Goal: Transaction & Acquisition: Obtain resource

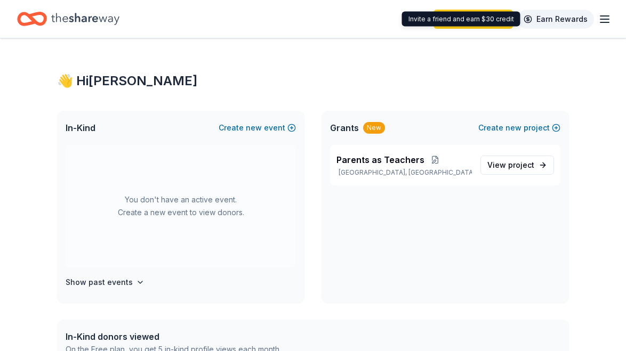
click at [538, 19] on link "Earn Rewards" at bounding box center [555, 19] width 77 height 19
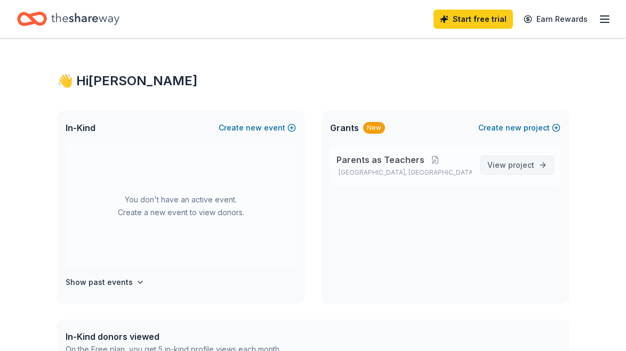
click at [516, 164] on span "project" at bounding box center [521, 164] width 26 height 9
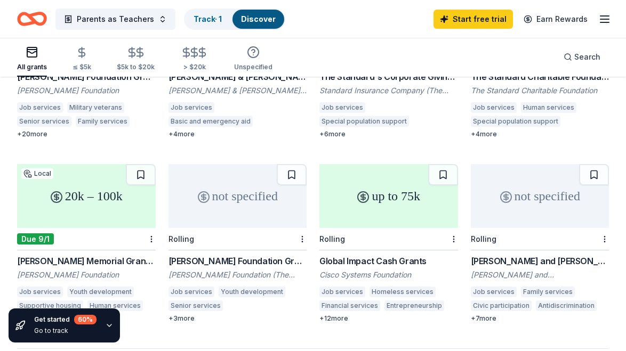
scroll to position [778, 0]
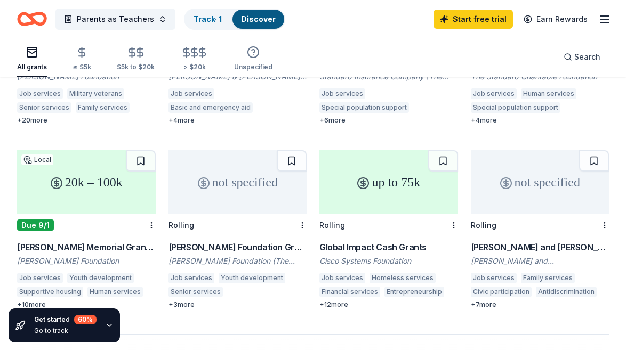
click at [413, 185] on div "up to 75k" at bounding box center [388, 182] width 139 height 64
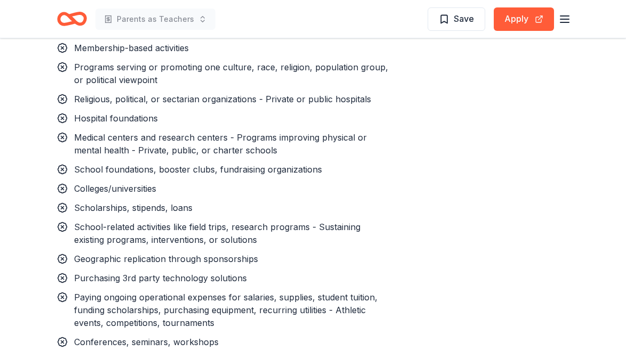
scroll to position [1023, 0]
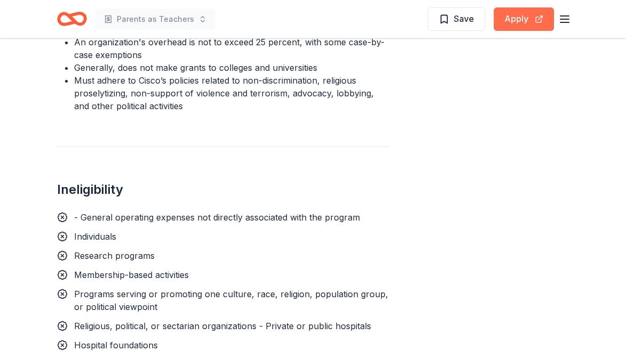
click at [522, 27] on button "Apply" at bounding box center [524, 18] width 60 height 23
